Goal: Obtain resource: Obtain resource

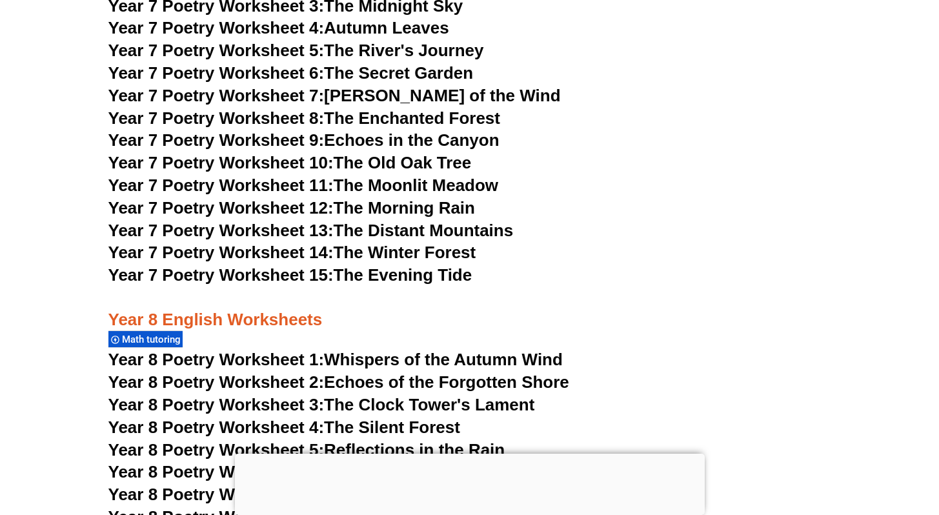
scroll to position [8092, 0]
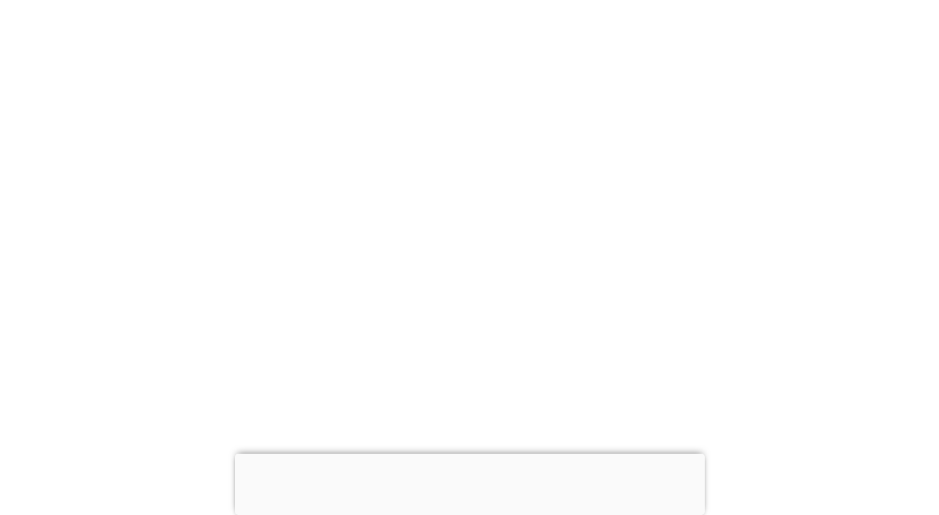
scroll to position [8188, 0]
